Goal: Communication & Community: Answer question/provide support

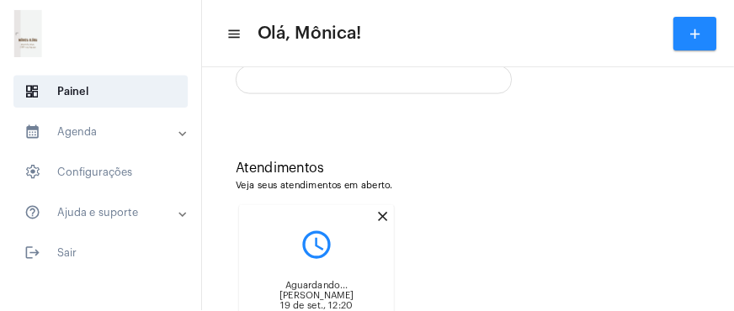
scroll to position [455, 0]
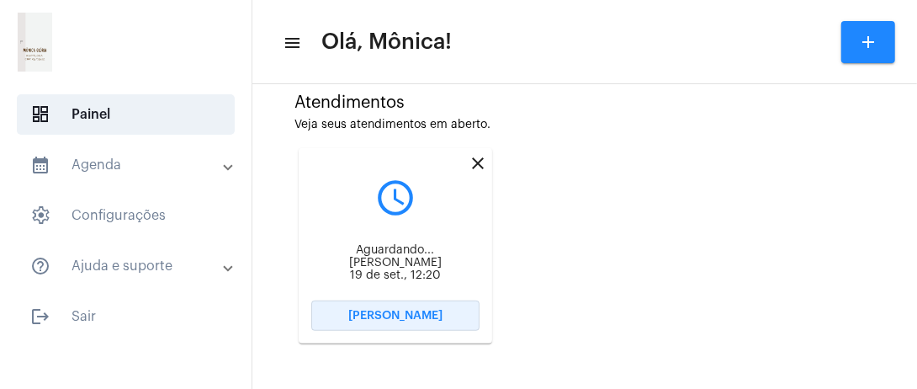
click at [362, 321] on button "Abrir Chamada" at bounding box center [395, 315] width 168 height 30
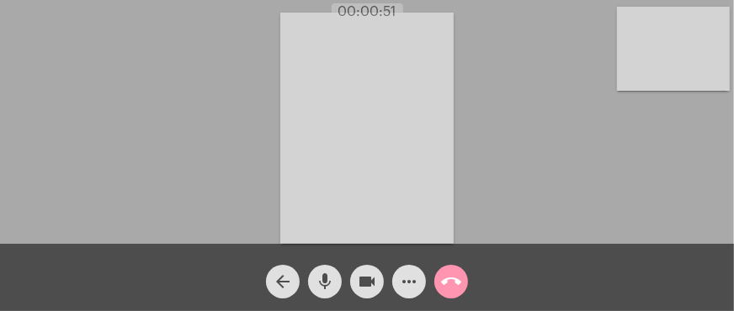
click at [161, 140] on div "Acessando Câmera e Microfone..." at bounding box center [367, 126] width 730 height 244
click at [241, 183] on div "Acessando Câmera e Microfone..." at bounding box center [367, 126] width 730 height 244
click at [327, 280] on mat-icon "mic" at bounding box center [325, 282] width 20 height 20
click at [327, 280] on mat-icon "mic_off" at bounding box center [325, 282] width 20 height 20
click at [318, 279] on mat-icon "mic" at bounding box center [325, 282] width 20 height 20
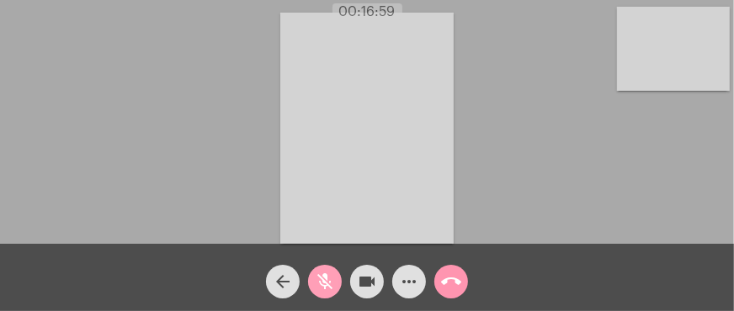
click at [318, 279] on mat-icon "mic_off" at bounding box center [325, 282] width 20 height 20
click at [318, 279] on mat-icon "mic" at bounding box center [325, 282] width 20 height 20
click at [319, 277] on mat-icon "mic_off" at bounding box center [325, 282] width 20 height 20
click at [319, 277] on mat-icon "mic" at bounding box center [325, 282] width 20 height 20
click at [319, 277] on mat-icon "mic_off" at bounding box center [325, 282] width 20 height 20
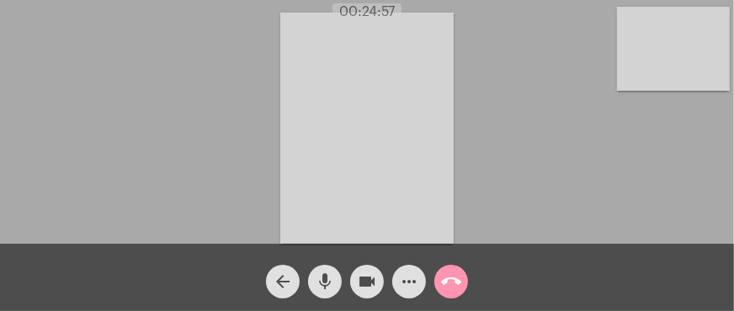
click at [319, 277] on mat-icon "mic" at bounding box center [325, 282] width 20 height 20
click at [320, 279] on mat-icon "mic_off" at bounding box center [325, 282] width 20 height 20
click at [320, 279] on mat-icon "mic" at bounding box center [325, 282] width 20 height 20
click at [320, 279] on mat-icon "mic_off" at bounding box center [325, 282] width 20 height 20
click at [321, 283] on mat-icon "mic" at bounding box center [325, 282] width 20 height 20
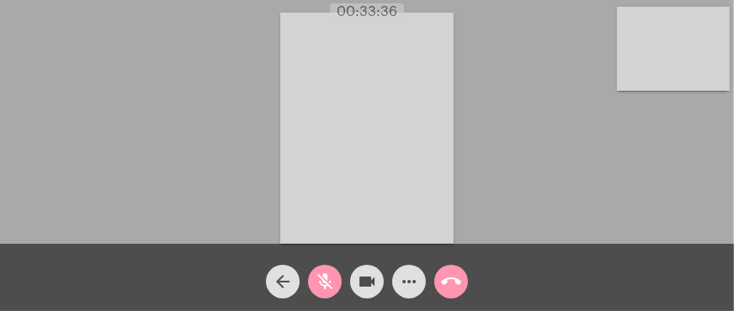
click at [321, 283] on mat-icon "mic_off" at bounding box center [325, 282] width 20 height 20
click at [321, 283] on mat-icon "mic" at bounding box center [325, 282] width 20 height 20
click at [321, 283] on mat-icon "mic_off" at bounding box center [325, 282] width 20 height 20
click at [321, 280] on mat-icon "mic" at bounding box center [325, 282] width 20 height 20
click at [321, 280] on mat-icon "mic_off" at bounding box center [325, 282] width 20 height 20
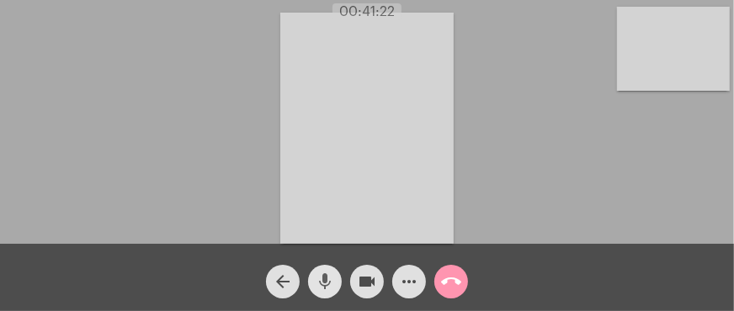
click at [321, 280] on mat-icon "mic" at bounding box center [325, 282] width 20 height 20
click at [321, 280] on mat-icon "mic_off" at bounding box center [325, 282] width 20 height 20
click at [321, 280] on mat-icon "mic" at bounding box center [325, 282] width 20 height 20
click at [322, 277] on mat-icon "mic_off" at bounding box center [325, 282] width 20 height 20
click at [322, 277] on mat-icon "mic" at bounding box center [325, 282] width 20 height 20
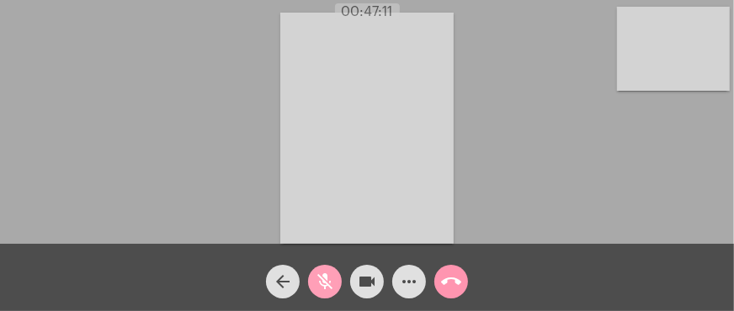
click at [322, 277] on mat-icon "mic_off" at bounding box center [325, 282] width 20 height 20
click at [322, 277] on mat-icon "mic" at bounding box center [325, 282] width 20 height 20
click at [322, 277] on mat-icon "mic_off" at bounding box center [325, 282] width 20 height 20
click at [322, 277] on mat-icon "mic" at bounding box center [325, 282] width 20 height 20
click at [317, 289] on mat-icon "mic_off" at bounding box center [325, 282] width 20 height 20
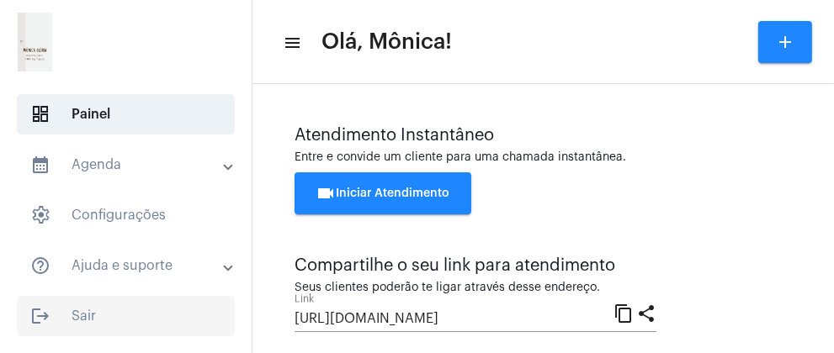
click at [148, 310] on span "logout Sair" at bounding box center [126, 316] width 218 height 40
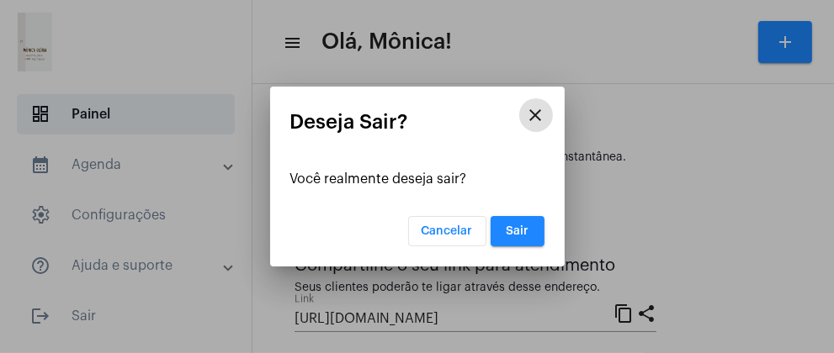
click at [509, 233] on span "Sair" at bounding box center [517, 231] width 23 height 12
